Goal: Check status: Check status

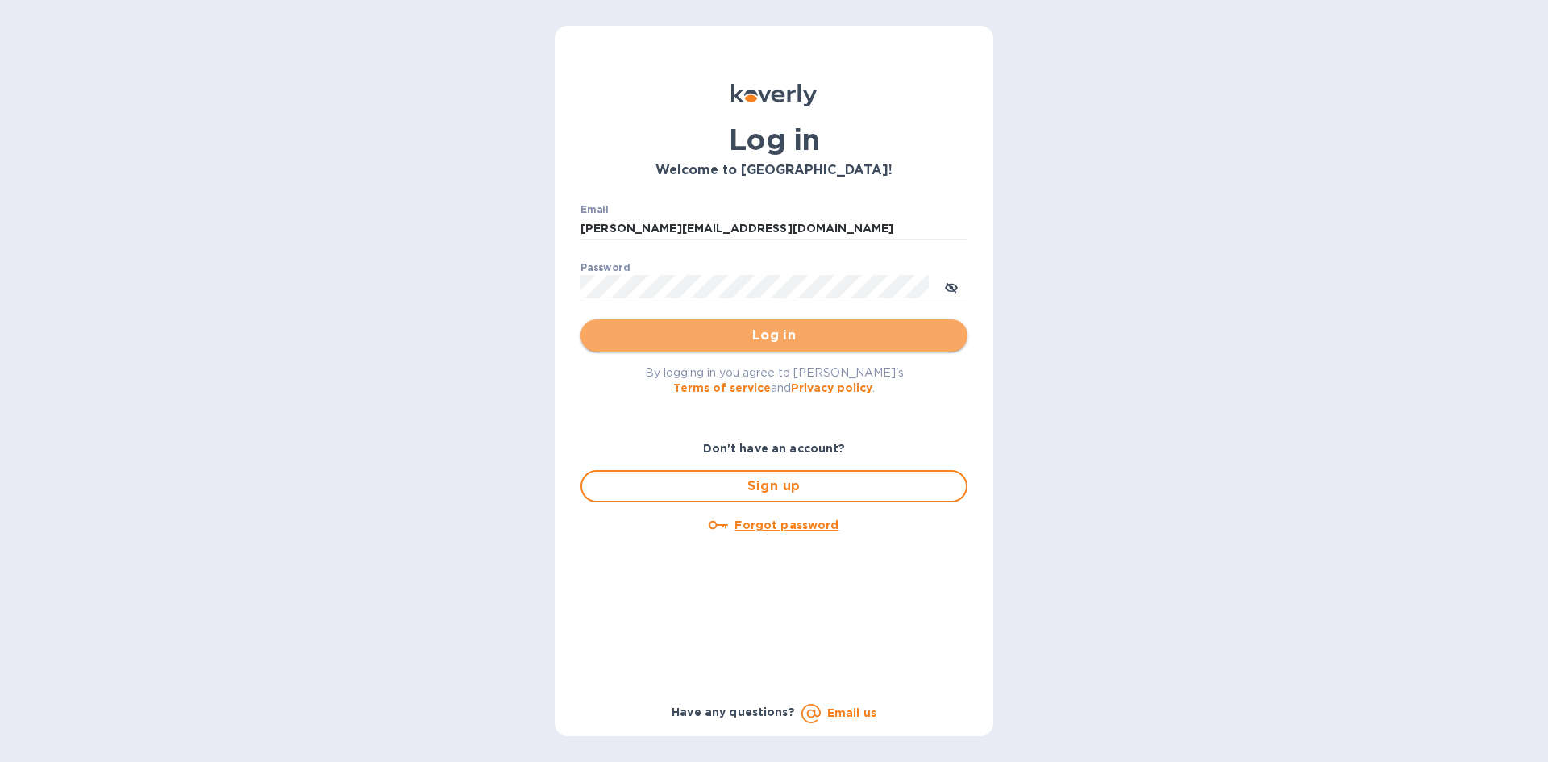
click at [700, 327] on span "Log in" at bounding box center [773, 335] width 361 height 19
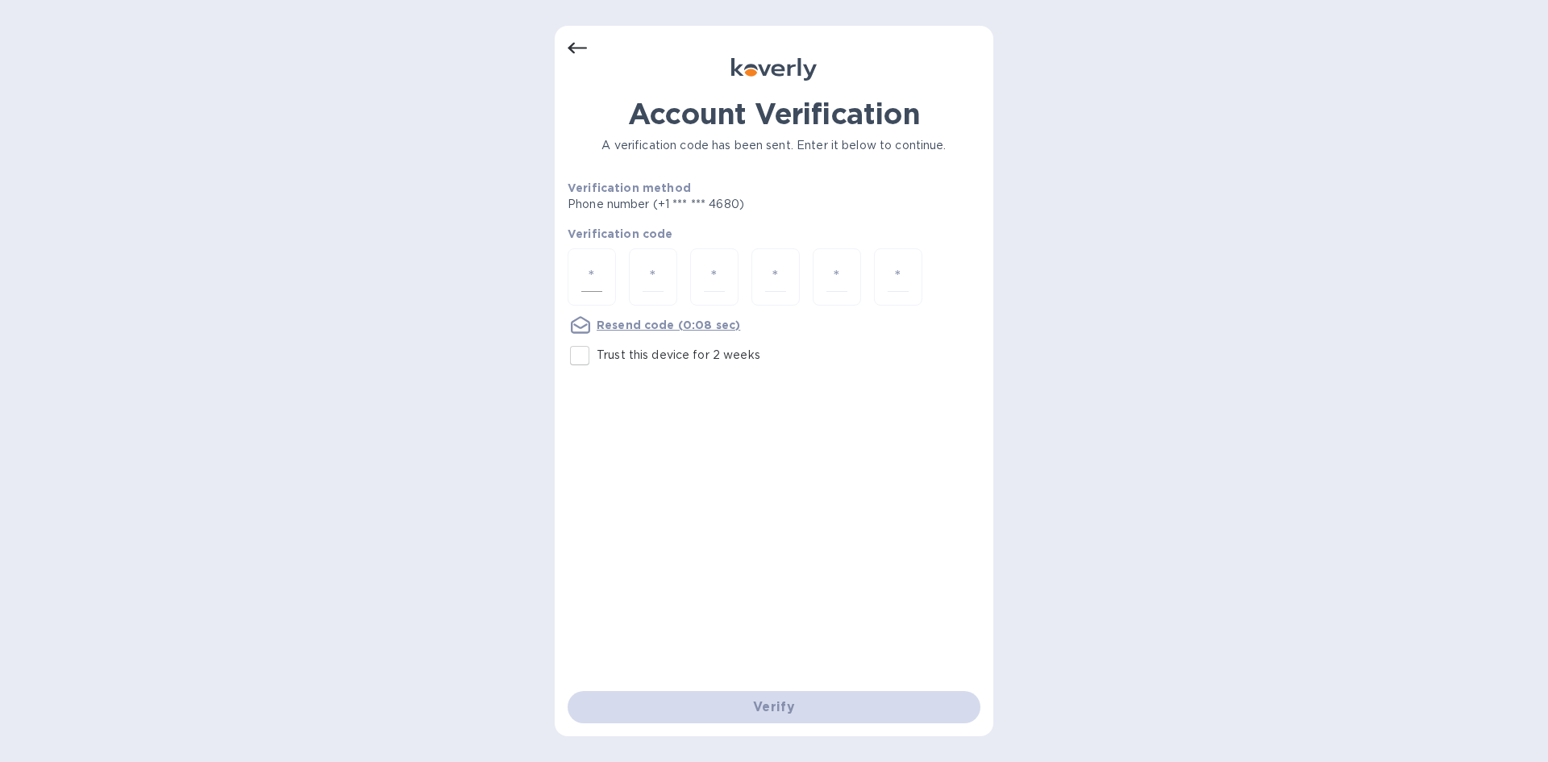
click at [599, 272] on input "number" at bounding box center [591, 277] width 21 height 30
type input "5"
type input "1"
type input "6"
type input "4"
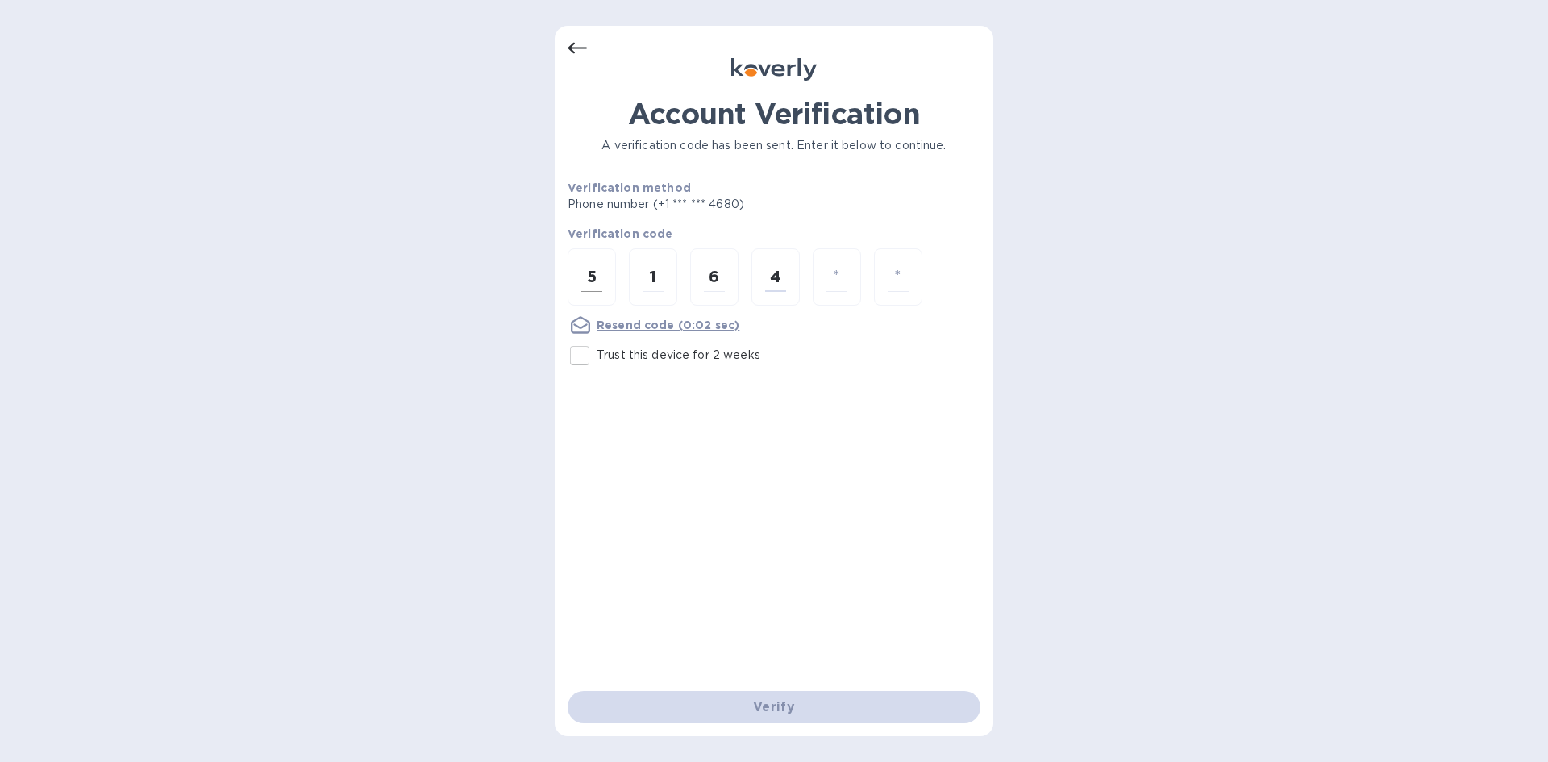
type input "1"
type input "6"
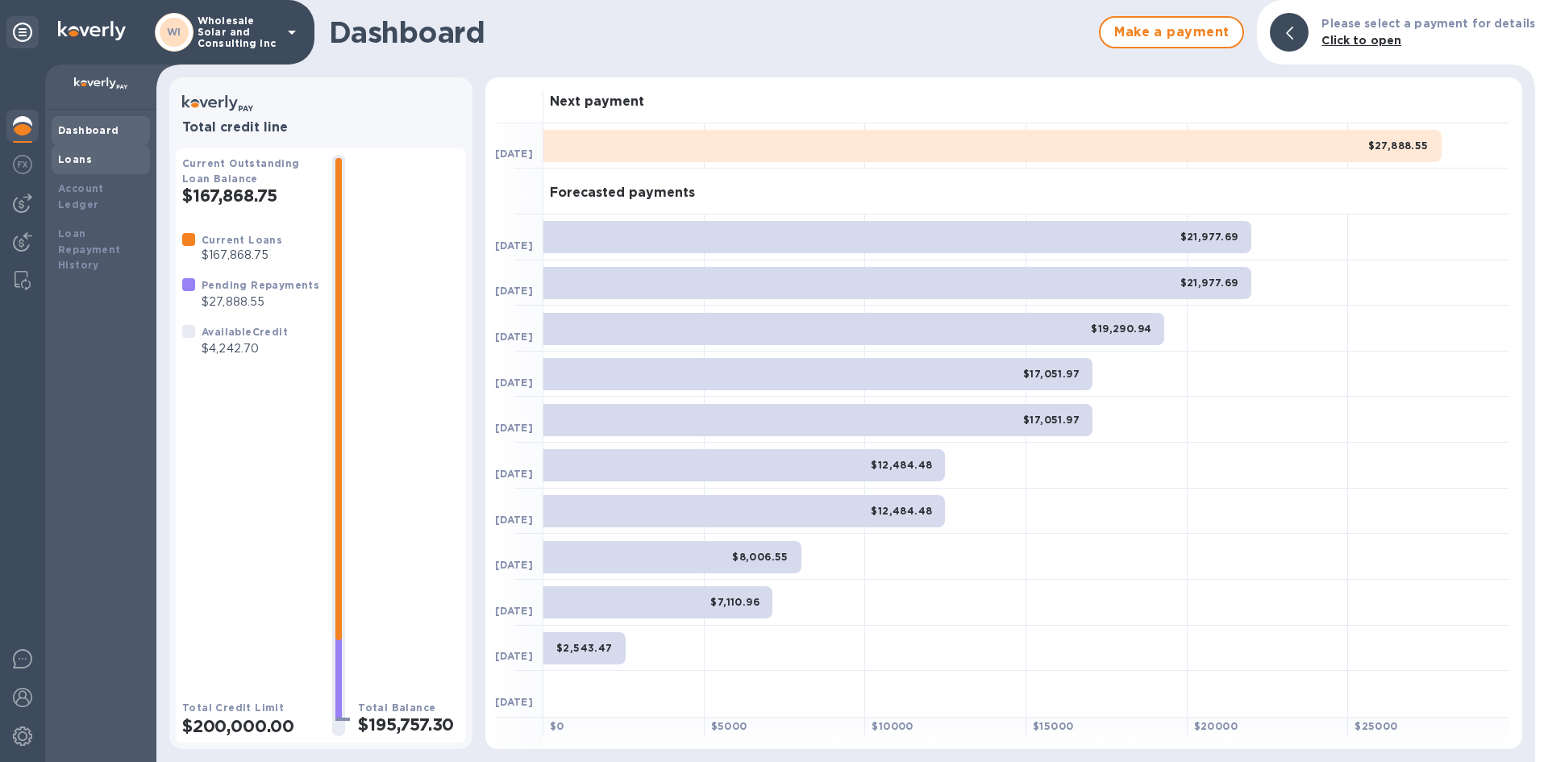
click at [126, 145] on div "Loans" at bounding box center [101, 159] width 98 height 29
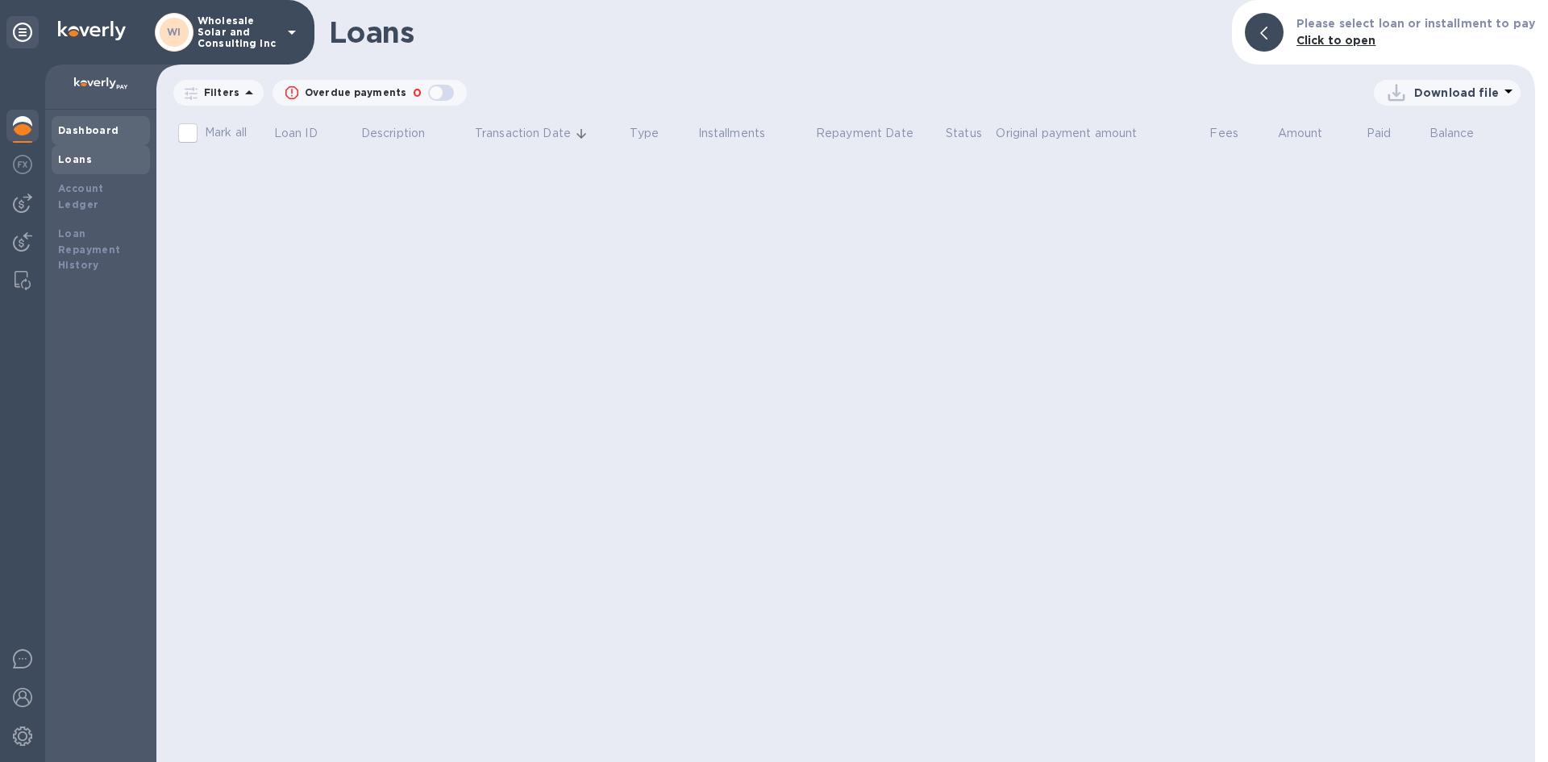
click at [139, 131] on div "Dashboard" at bounding box center [100, 131] width 85 height 16
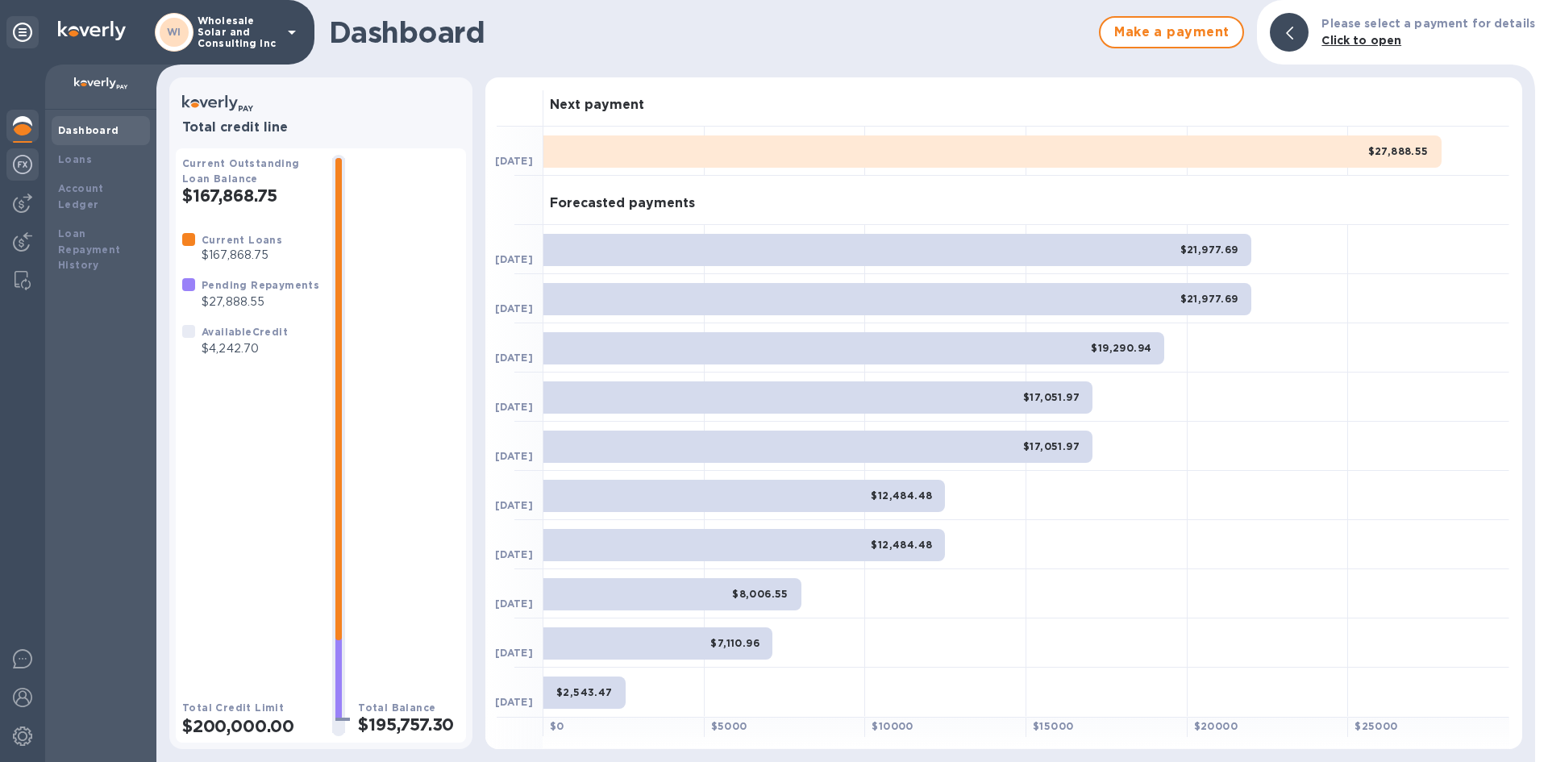
click at [34, 166] on div at bounding box center [22, 165] width 32 height 35
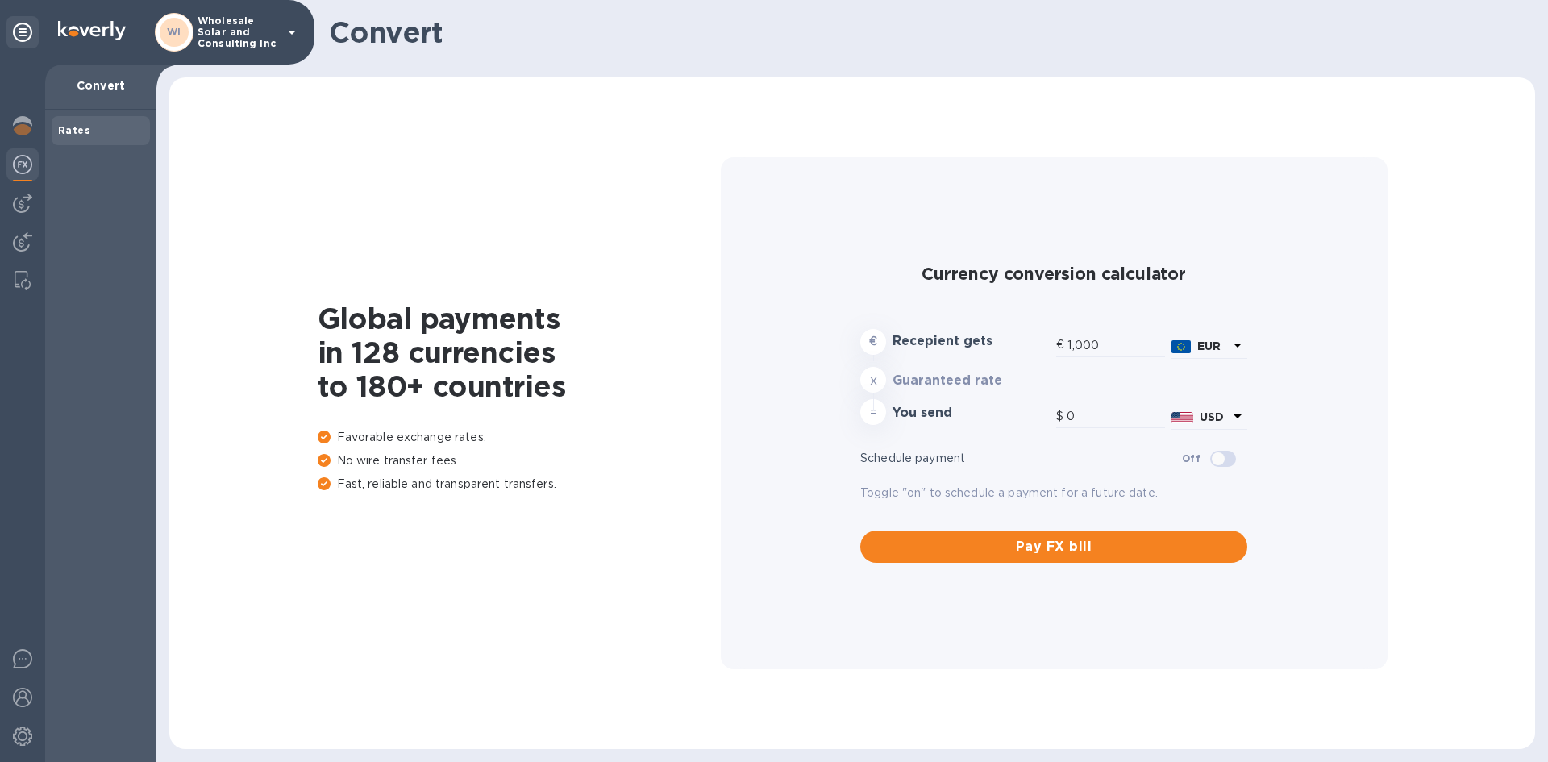
type input "1,179.38"
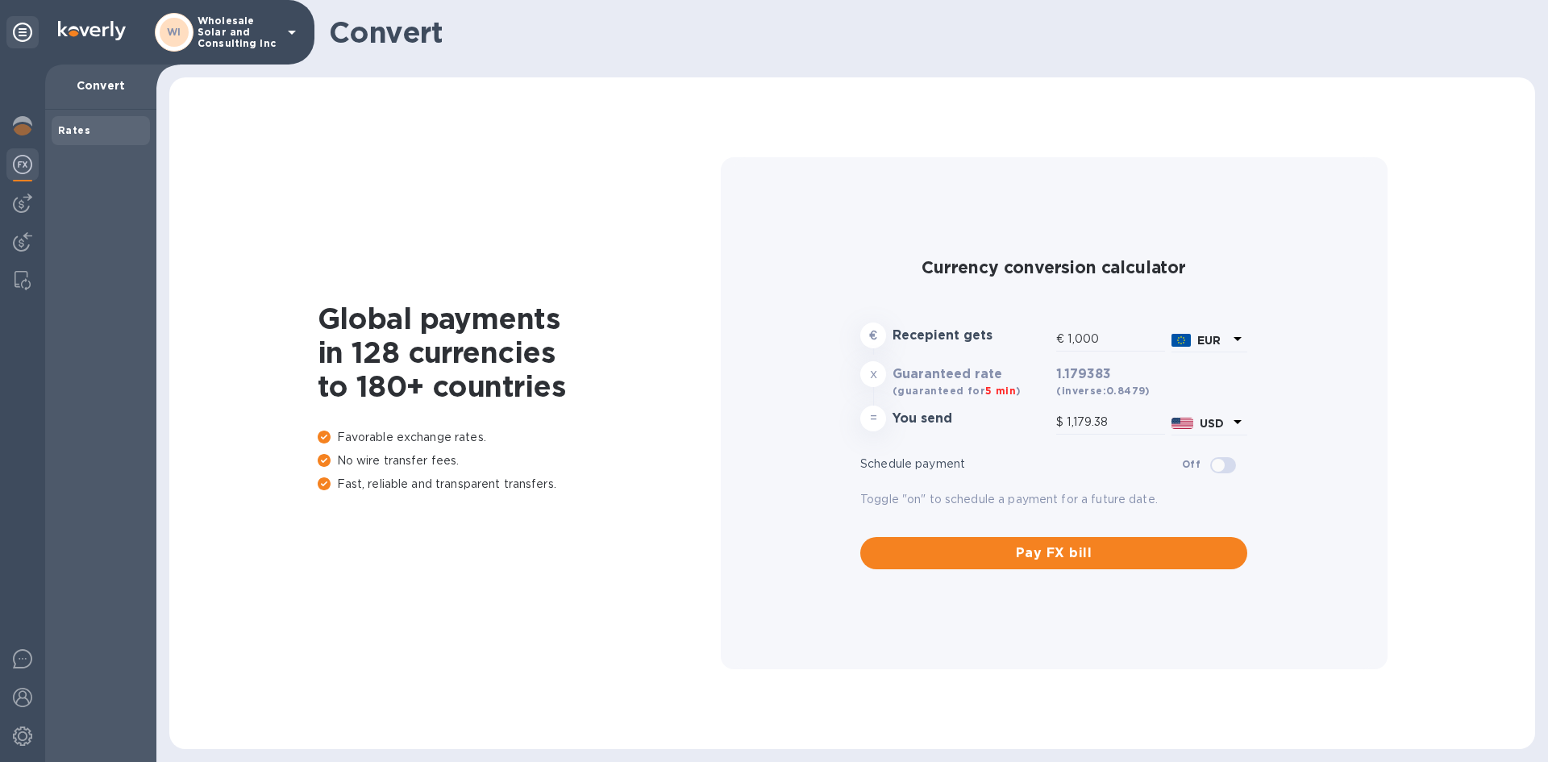
click at [87, 131] on div "Rates" at bounding box center [100, 131] width 85 height 16
click at [28, 136] on div at bounding box center [22, 127] width 32 height 35
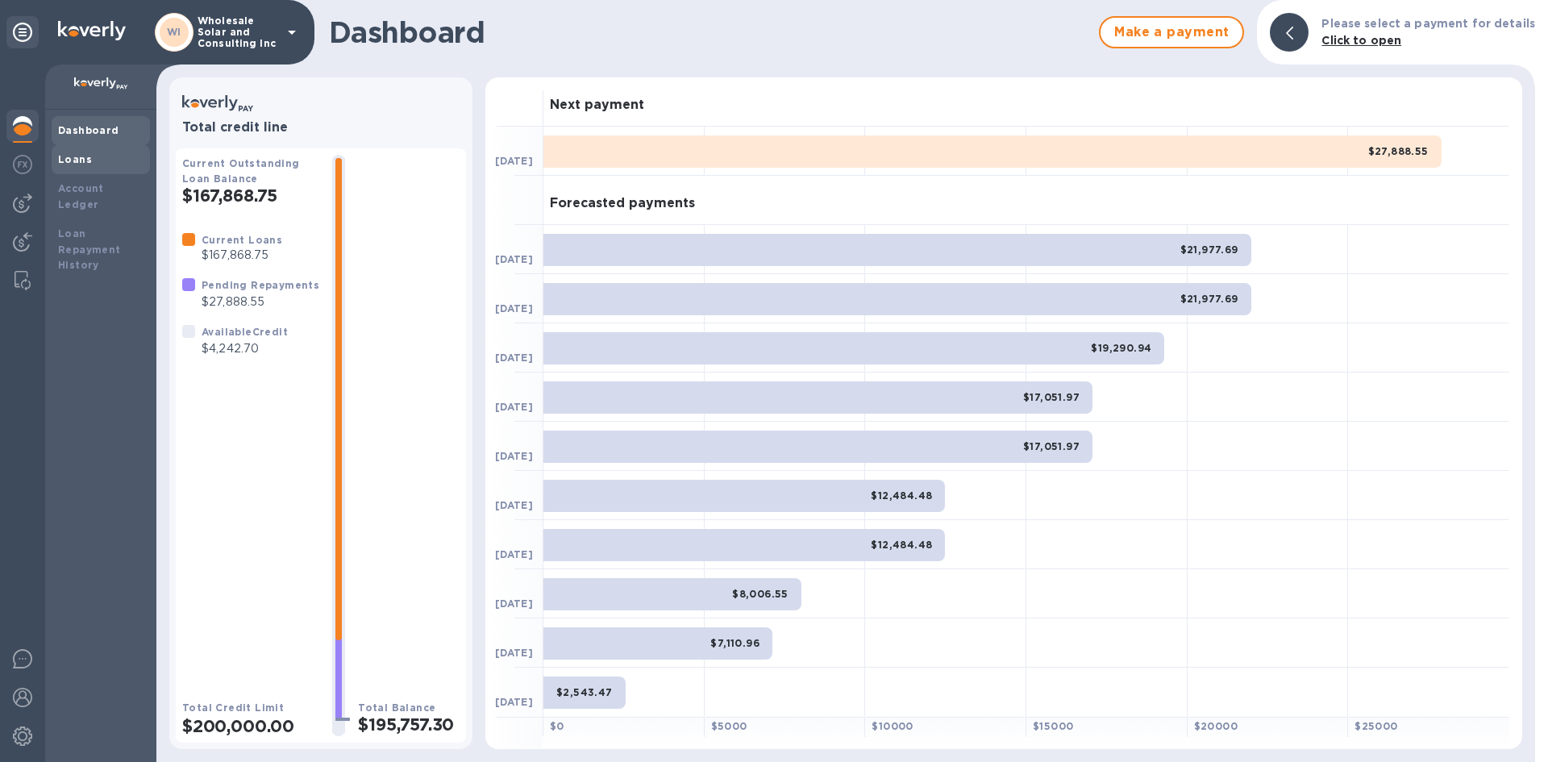
click at [77, 156] on b "Loans" at bounding box center [75, 159] width 34 height 12
